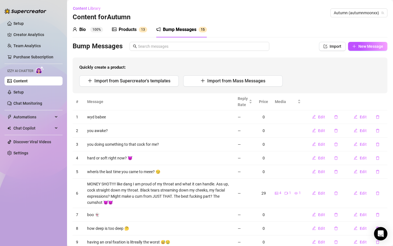
scroll to position [49, 0]
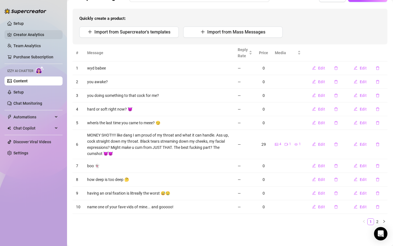
click at [25, 33] on link "Creator Analytics" at bounding box center [35, 34] width 45 height 9
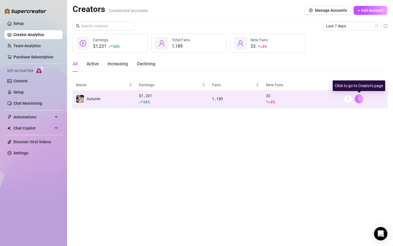
click at [360, 100] on icon "right" at bounding box center [360, 99] width 4 height 4
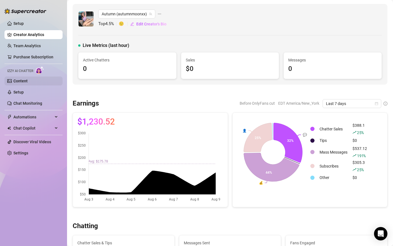
click at [28, 79] on link "Content" at bounding box center [20, 81] width 14 height 4
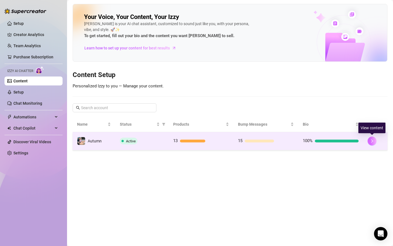
click at [372, 138] on button "button" at bounding box center [372, 141] width 9 height 9
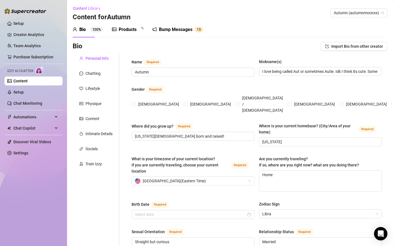
radio input "true"
type input "[DATE]"
click at [184, 29] on div "Bump Messages" at bounding box center [180, 29] width 34 height 7
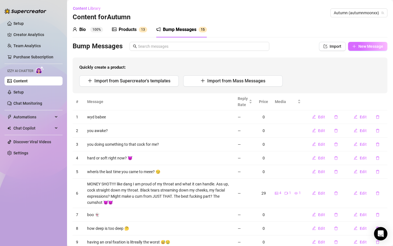
click at [359, 44] on span "New Message" at bounding box center [371, 46] width 25 height 4
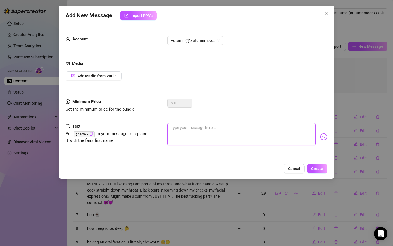
click at [282, 141] on textarea at bounding box center [241, 134] width 148 height 22
type textarea "y"
type textarea "yo"
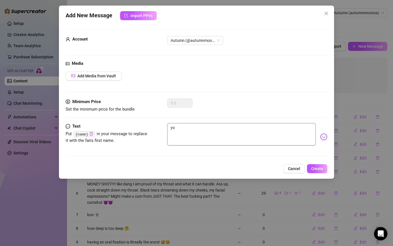
type textarea "you"
type textarea "you p"
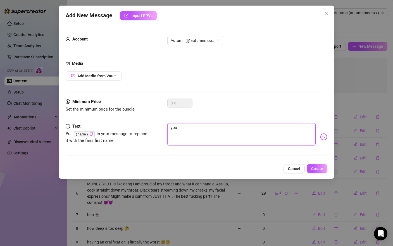
type textarea "you p"
type textarea "you pu"
type textarea "you pul"
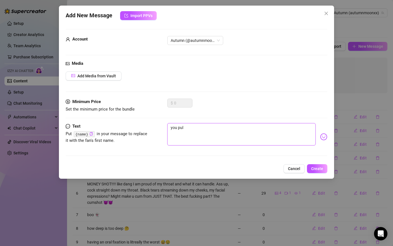
type textarea "you pull"
type textarea "you pulli"
type textarea "you [PERSON_NAME]"
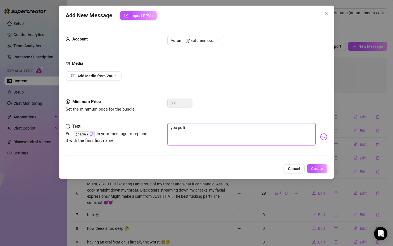
type textarea "you [PERSON_NAME]"
type textarea "you pulling"
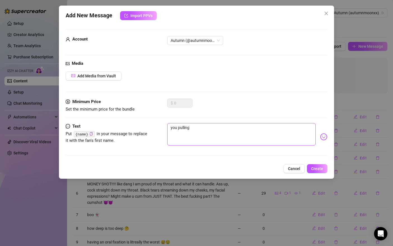
type textarea "you pulling m"
type textarea "you pulling my"
type textarea "you pulling my h"
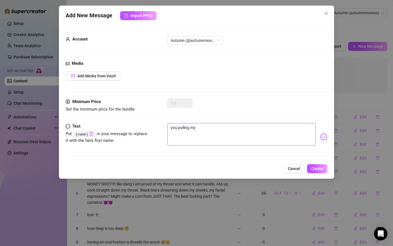
type textarea "you pulling my h"
type textarea "you pulling my ha"
type textarea "you pulling my hai"
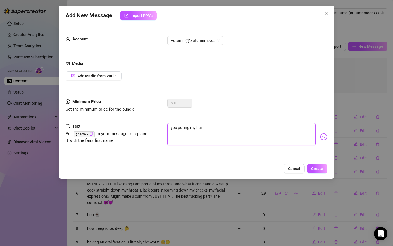
type textarea "you pulling my hair"
type textarea "you pulling my hair w"
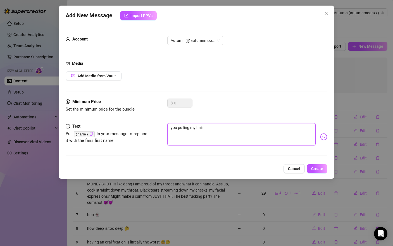
type textarea "you pulling my hair w"
type textarea "you pulling my hair w y"
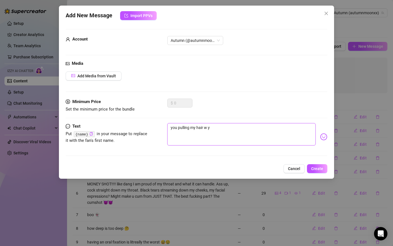
type textarea "you pulling my hair w yo"
type textarea "you pulling my hair w you"
type textarea "you pulling my hair w your"
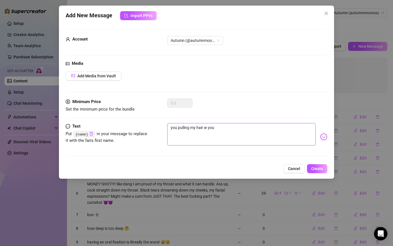
type textarea "you pulling my hair w your"
type textarea "you pulling my hair w your d"
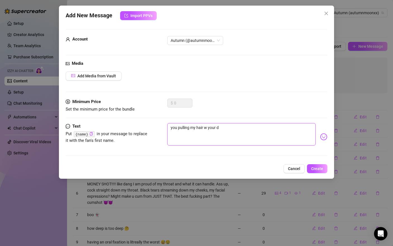
type textarea "you pulling my hair w your di"
type textarea "you pulling my hair w your dic"
type textarea "you pulling my hair w your dick"
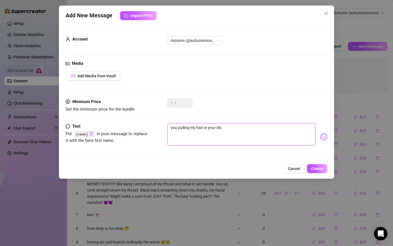
type textarea "you pulling my hair w your dick"
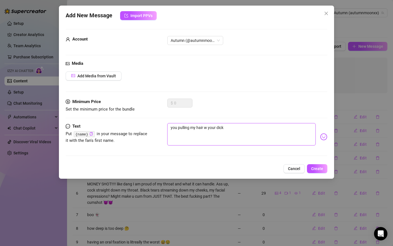
type textarea "you pulling my hair w your dic"
type textarea "you pulling my hair w your di"
type textarea "you pulling my hair w your d"
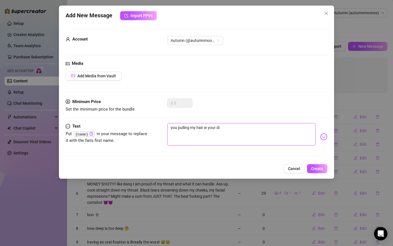
type textarea "you pulling my hair w your d"
type textarea "you pulling my hair w your"
type textarea "you pulling my hair w your c"
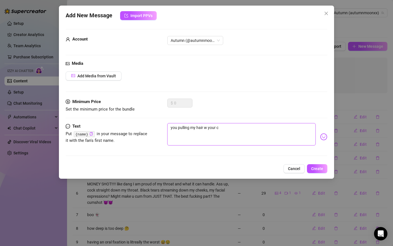
type textarea "you pulling my hair w your co"
type textarea "you pulling my hair w your coc"
type textarea "you pulling my hair w your cock"
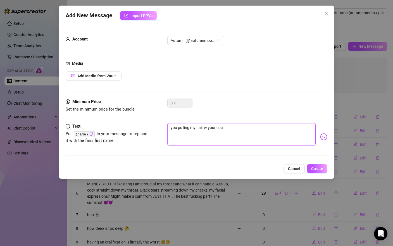
type textarea "you pulling my hair w your cock"
type textarea "you pulling my hair w your cock h"
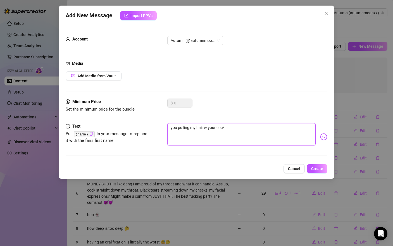
type textarea "you pulling my hair w your cock hi"
type textarea "you pulling my hair w your cock hit"
type textarea "you pulling my hair w your cock [PERSON_NAME]"
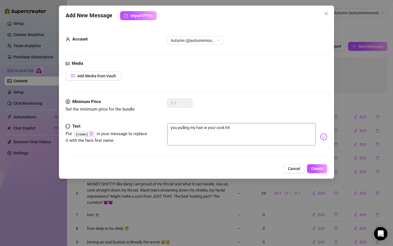
type textarea "you pulling my hair w your cock [PERSON_NAME]"
type textarea "you pulling my hair w your cock hitti"
type textarea "you pulling my hair w your cock hittin"
type textarea "you pulling my hair w your cock hitting"
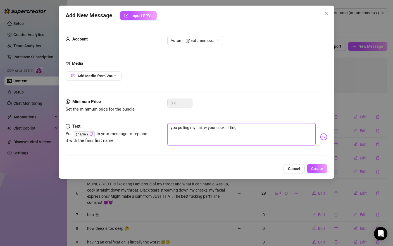
type textarea "you pulling my hair w your cock hitting"
type textarea "you pulling my hair w your cock hitting m"
type textarea "you pulling my hair w your cock hitting my"
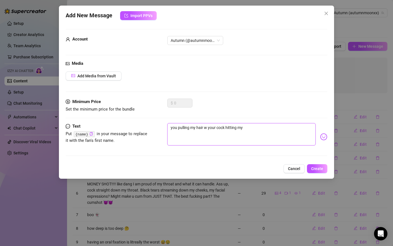
type textarea "you pulling my hair w your cock hitting my"
type textarea "you pulling my hair w your cock hitting my t"
type textarea "you pulling my hair w your cock hitting my th"
type textarea "you pulling my hair w your cock hitting my thr"
type textarea "you pulling my hair w your cock hitting my thro"
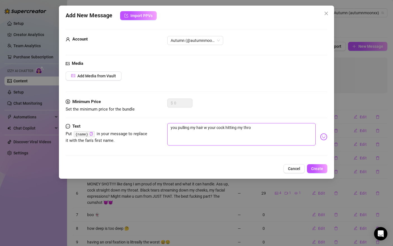
type textarea "you pulling my hair w your cock hitting my thro"
type textarea "you pulling my hair w your cock hitting my throa"
type textarea "you pulling my hair w your cock hitting my throat"
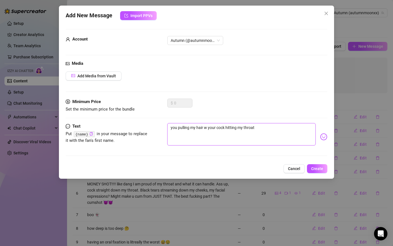
type textarea "you pulling my hair w your cock hitting my throat"
type textarea "you pulling my hair w your cock hitting my throat o"
type textarea "you pulling my hair w your cock hitting my throat oo"
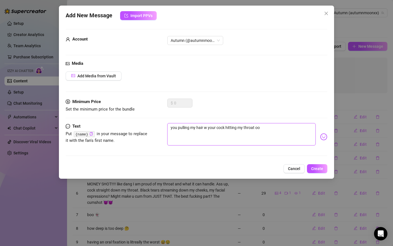
type textarea "you pulling my hair w your cock hitting my throat ooo"
type textarea "you pulling my hair w your cock hitting my throat ooor"
type textarea "you pulling my hair w your cock hitting my throat ooorr"
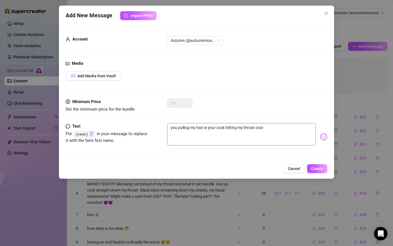
type textarea "you pulling my hair w your cock hitting my throat ooorr"
type textarea "you pulling my hair w your cock hitting my throat ooorrr"
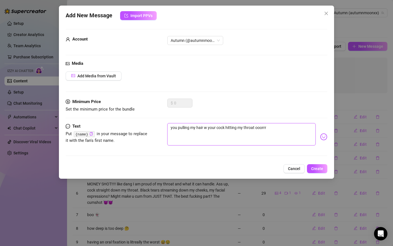
type textarea "you pulling my hair w your cock hitting my throat ooorrr l"
type textarea "you pulling my hair w your cock hitting my throat ooorrr le"
type textarea "you pulling my hair w your cock hitting my throat ooorrr lea"
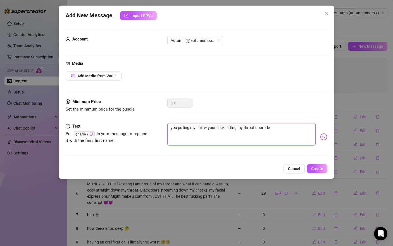
type textarea "you pulling my hair w your cock hitting my throat ooorrr lea"
type textarea "you pulling my hair w your cock hitting my throat ooorrr leav"
type textarea "you pulling my hair w your cock hitting my throat ooorrr leavi"
type textarea "you pulling my hair w your cock hitting my throat ooorrr leavin"
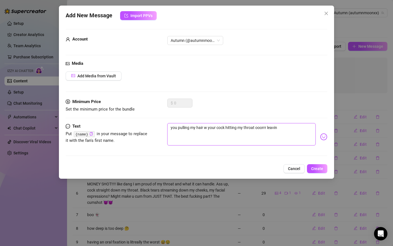
type textarea "you pulling my hair w your cock hitting my throat ooorrr leaving"
type textarea "you pulling my hair w your cock hitting my throat ooorrr leaving i"
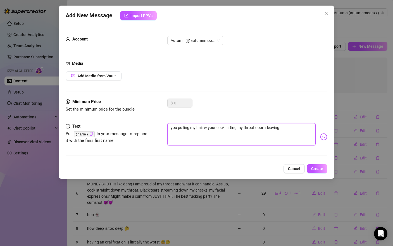
type textarea "you pulling my hair w your cock hitting my throat ooorrr leaving i"
type textarea "you pulling my hair w your cock hitting my throat ooorrr leaving it"
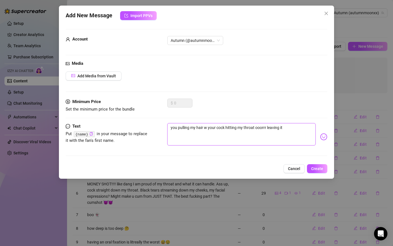
type textarea "you pulling my hair w your cock hitting my throat ooorrr leaving it a"
type textarea "you pulling my hair w your cock hitting my throat ooorrr leaving it al"
type textarea "you pulling my hair w your cock hitting my throat ooorrr leaving it all"
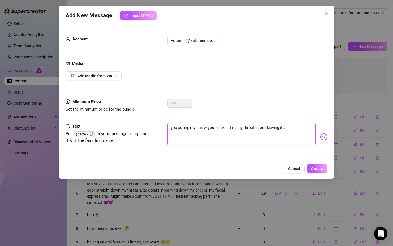
type textarea "you pulling my hair w your cock hitting my throat ooorrr leaving it all"
type textarea "you pulling my hair w your cock hitting my throat ooorrr leaving it all p"
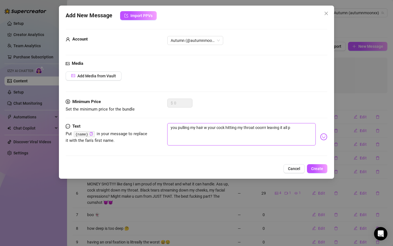
type textarea "you pulling my hair w your cock hitting my throat ooorrr leaving it all pr"
type textarea "you pulling my hair w your cock hitting my throat ooorrr leaving it all pre"
type textarea "you pulling my hair w your cock hitting my throat ooorrr leaving it all pret"
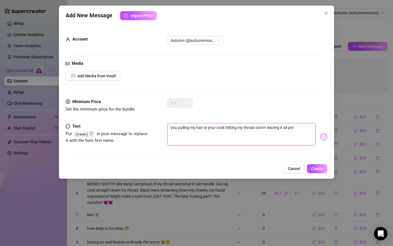
type textarea "you pulling my hair w your cock hitting my throat ooorrr leaving it all pret"
type textarea "you pulling my hair w your cock hitting my throat ooorrr leaving it all prett"
type textarea "you pulling my hair w your cock hitting my throat ooorrr leaving it all pretty"
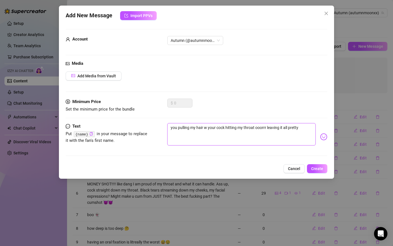
type textarea "you pulling my hair w your cock hitting my throat ooorrr leaving it all pretty?"
type textarea "you pulling my hair w your cock hitting my throat ooorrr leaving it all pretty?…"
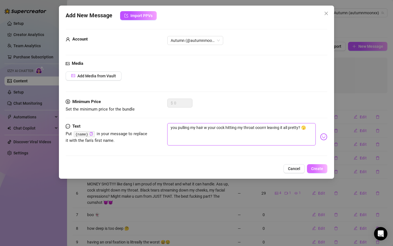
type textarea "you pulling my hair w your cock hitting my throat ooorrr leaving it all pretty?…"
click at [320, 167] on span "Create" at bounding box center [317, 169] width 12 height 4
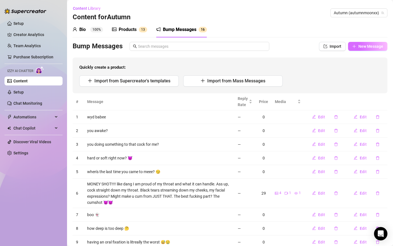
click at [359, 46] on span "New Message" at bounding box center [371, 46] width 25 height 4
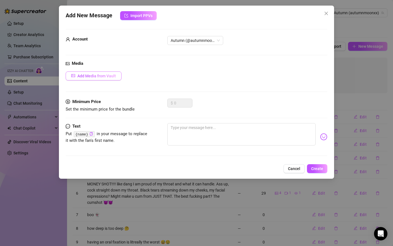
click at [115, 75] on span "Add Media from Vault" at bounding box center [96, 76] width 39 height 4
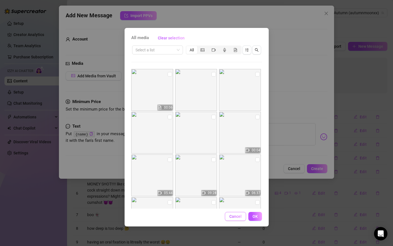
click at [236, 219] on span "Cancel" at bounding box center [236, 216] width 12 height 4
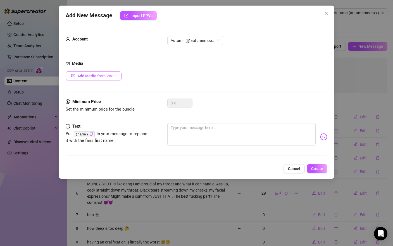
click at [95, 78] on button "Add Media from Vault" at bounding box center [94, 76] width 56 height 9
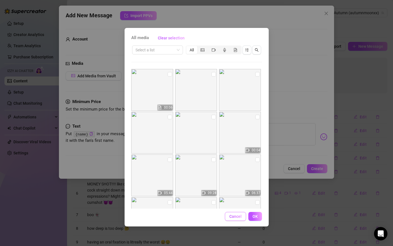
click at [232, 216] on span "Cancel" at bounding box center [236, 216] width 12 height 4
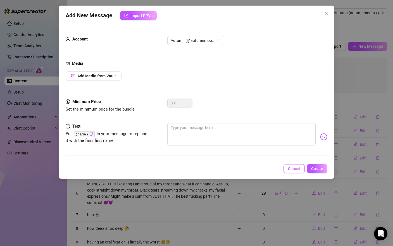
click at [297, 169] on span "Cancel" at bounding box center [294, 169] width 12 height 4
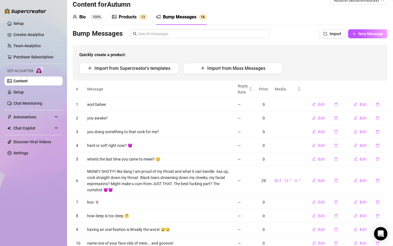
scroll to position [49, 0]
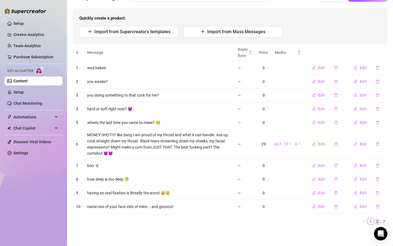
click at [375, 221] on link "2" at bounding box center [378, 222] width 6 height 6
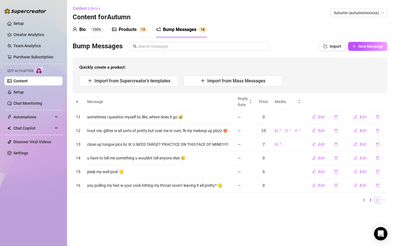
scroll to position [0, 0]
click at [323, 131] on span "Edit" at bounding box center [321, 131] width 7 height 4
type textarea "trust me, glitter is all sorts of pretty but coat me in cum, fk my makeup up pl…"
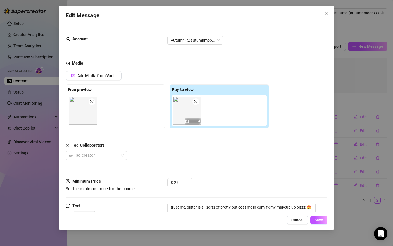
click at [196, 102] on icon "close" at bounding box center [196, 102] width 4 height 4
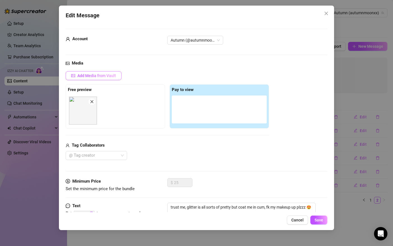
click at [104, 77] on span "Add Media from Vault" at bounding box center [96, 76] width 39 height 4
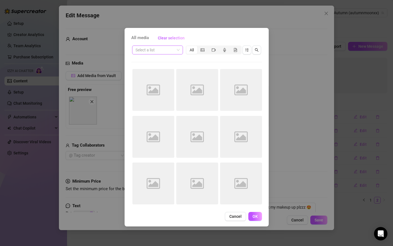
click at [168, 50] on input "search" at bounding box center [155, 50] width 39 height 8
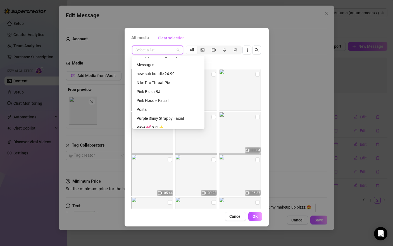
scroll to position [223, 0]
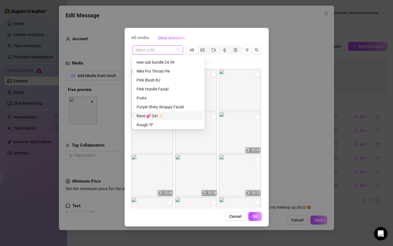
click at [165, 115] on div "Rave 💕 Girl ✨" at bounding box center [168, 116] width 63 height 6
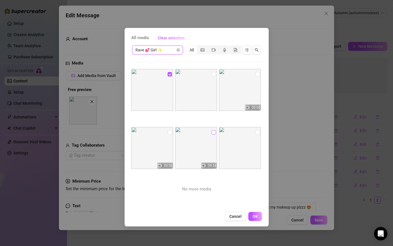
click at [212, 133] on input "checkbox" at bounding box center [214, 132] width 4 height 4
checkbox input "true"
click at [258, 218] on button "OK" at bounding box center [256, 216] width 14 height 9
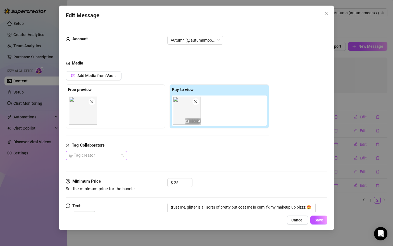
click at [108, 152] on div at bounding box center [93, 156] width 53 height 8
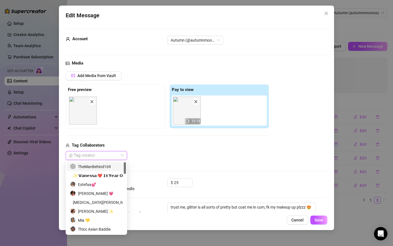
click at [110, 168] on div "TheManBehind169" at bounding box center [96, 167] width 53 height 6
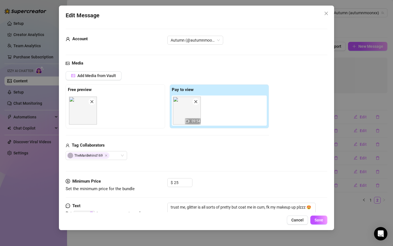
click at [153, 161] on div "Media Add Media from Vault Free preview Pay to view 09:54 Tag Collaborators The…" at bounding box center [197, 119] width 262 height 118
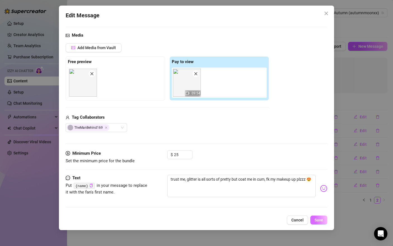
click at [315, 220] on span "Save" at bounding box center [319, 220] width 9 height 4
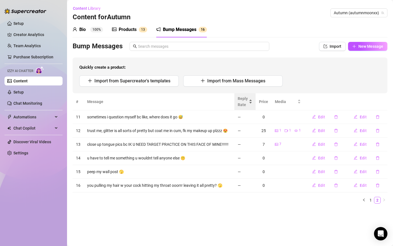
click at [244, 101] on span "Reply Rate" at bounding box center [243, 102] width 10 height 12
click at [245, 102] on span "Reply Rate" at bounding box center [243, 102] width 10 height 12
click at [372, 200] on link "1" at bounding box center [371, 200] width 6 height 6
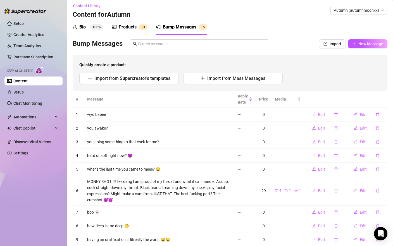
scroll to position [0, 0]
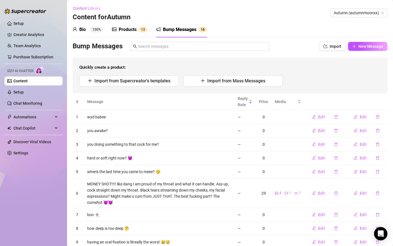
click at [79, 7] on span "Content Library" at bounding box center [87, 8] width 28 height 4
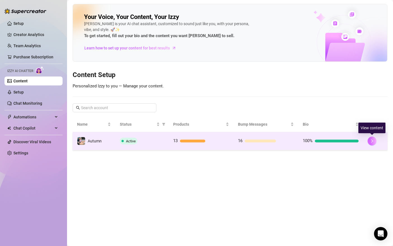
click at [372, 141] on icon "right" at bounding box center [372, 141] width 4 height 4
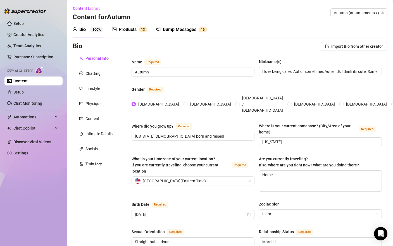
click at [195, 27] on div "Bump Messages" at bounding box center [180, 29] width 34 height 7
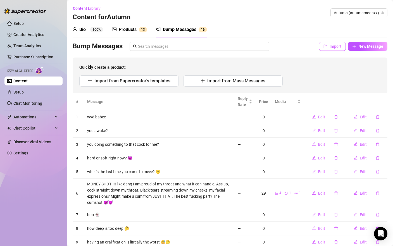
click at [333, 47] on span "Import" at bounding box center [336, 46] width 12 height 4
type textarea "Type your message here..."
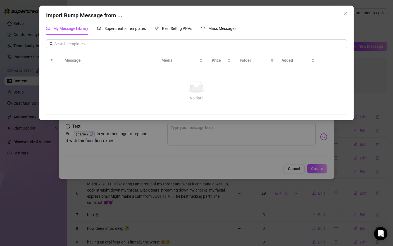
click at [285, 126] on div "Import Bump Message from ... My Message Library Supercreator Templates Best Sel…" at bounding box center [196, 123] width 393 height 246
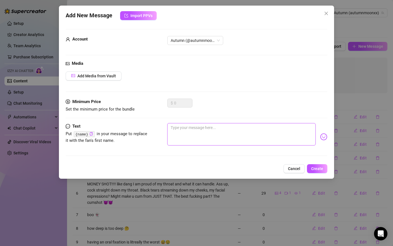
click at [269, 132] on textarea at bounding box center [241, 134] width 148 height 22
type textarea "h"
type textarea "hm"
type textarea "hmm"
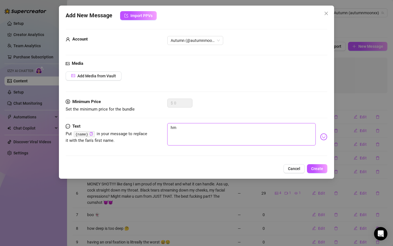
type textarea "hmm"
type textarea "hmmm"
type textarea "hmmmm"
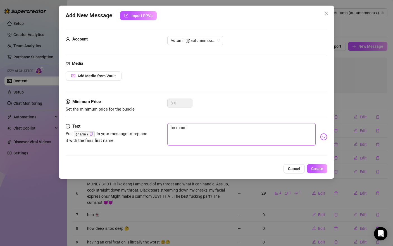
type textarea "hmmmmm"
type textarea "hmmmmmm"
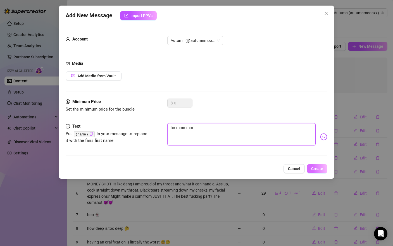
type textarea "hmmmmmm"
click at [312, 169] on span "Create" at bounding box center [317, 169] width 12 height 4
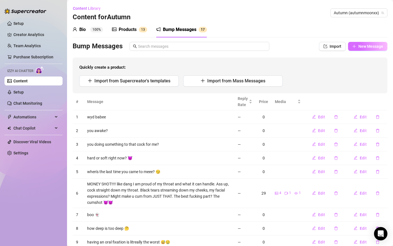
click at [359, 46] on span "New Message" at bounding box center [371, 46] width 25 height 4
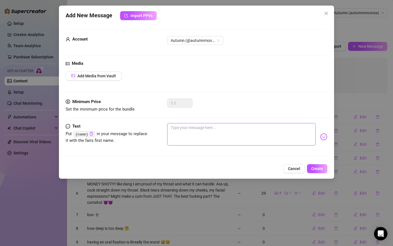
click at [247, 128] on textarea at bounding box center [241, 134] width 148 height 22
type textarea "T"
type textarea "TE"
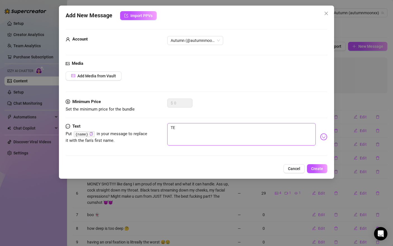
type textarea "TEL"
type textarea "TELL"
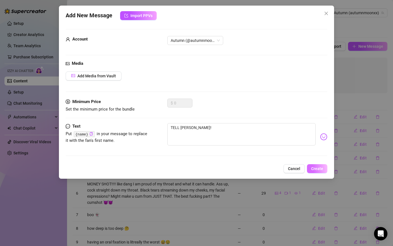
click at [312, 168] on span "Create" at bounding box center [317, 169] width 12 height 4
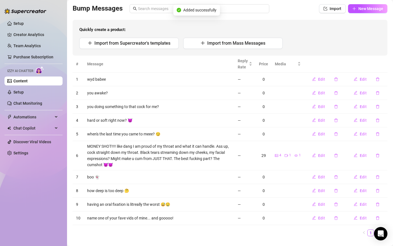
scroll to position [49, 0]
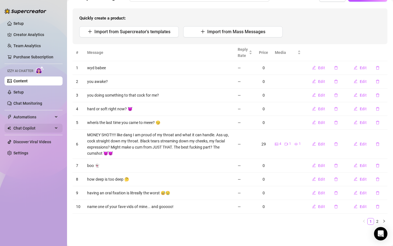
click at [42, 125] on span "Chat Copilot" at bounding box center [33, 128] width 40 height 9
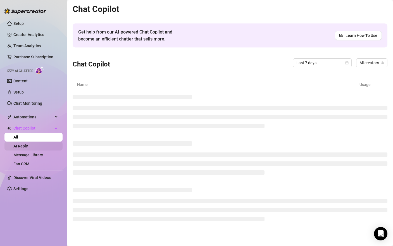
click at [28, 147] on link "AI Reply" at bounding box center [20, 146] width 15 height 4
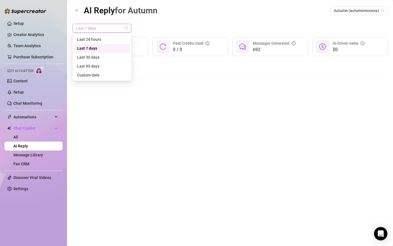
click at [104, 30] on span "Last 7 days" at bounding box center [102, 28] width 52 height 8
click at [107, 55] on div "Last 30 days" at bounding box center [102, 57] width 50 height 6
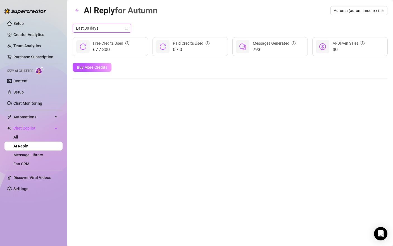
click at [159, 68] on div "Last 30 days Last 30 days 67 / 300 Free Credits Used 0 / 0 Paid Credits Used 79…" at bounding box center [230, 51] width 315 height 55
click at [43, 156] on link "Message Library" at bounding box center [28, 155] width 30 height 4
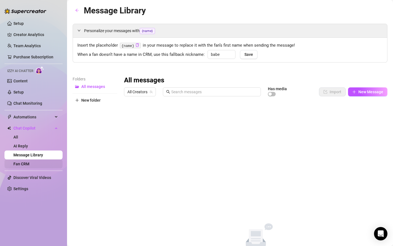
click at [29, 165] on link "Fan CRM" at bounding box center [21, 164] width 16 height 4
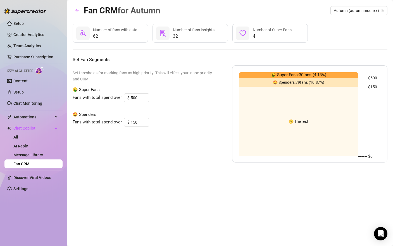
click at [194, 35] on span "32" at bounding box center [194, 36] width 42 height 7
